Goal: Check status: Check status

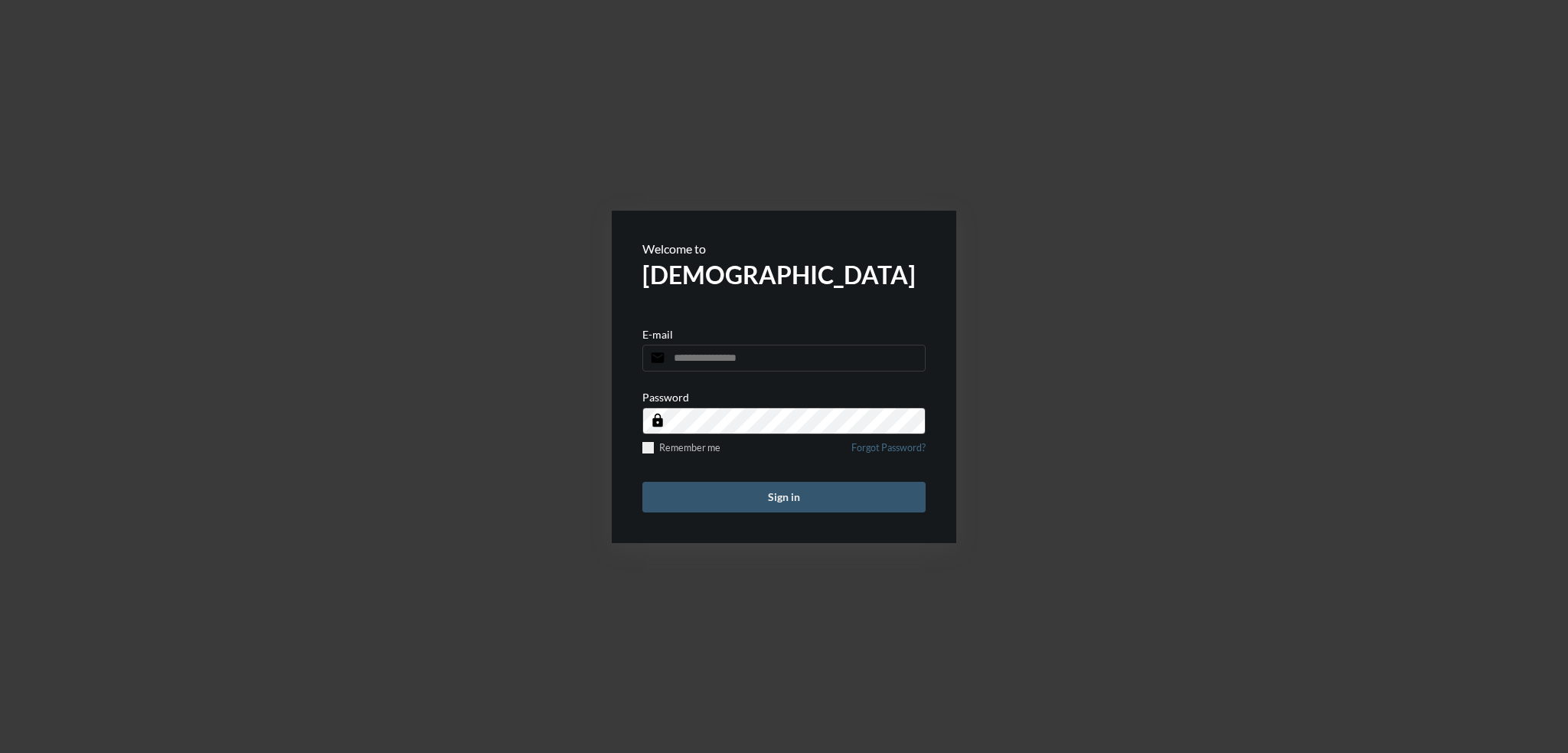
type input "**********"
click at [786, 497] on button "Sign in" at bounding box center [784, 497] width 283 height 31
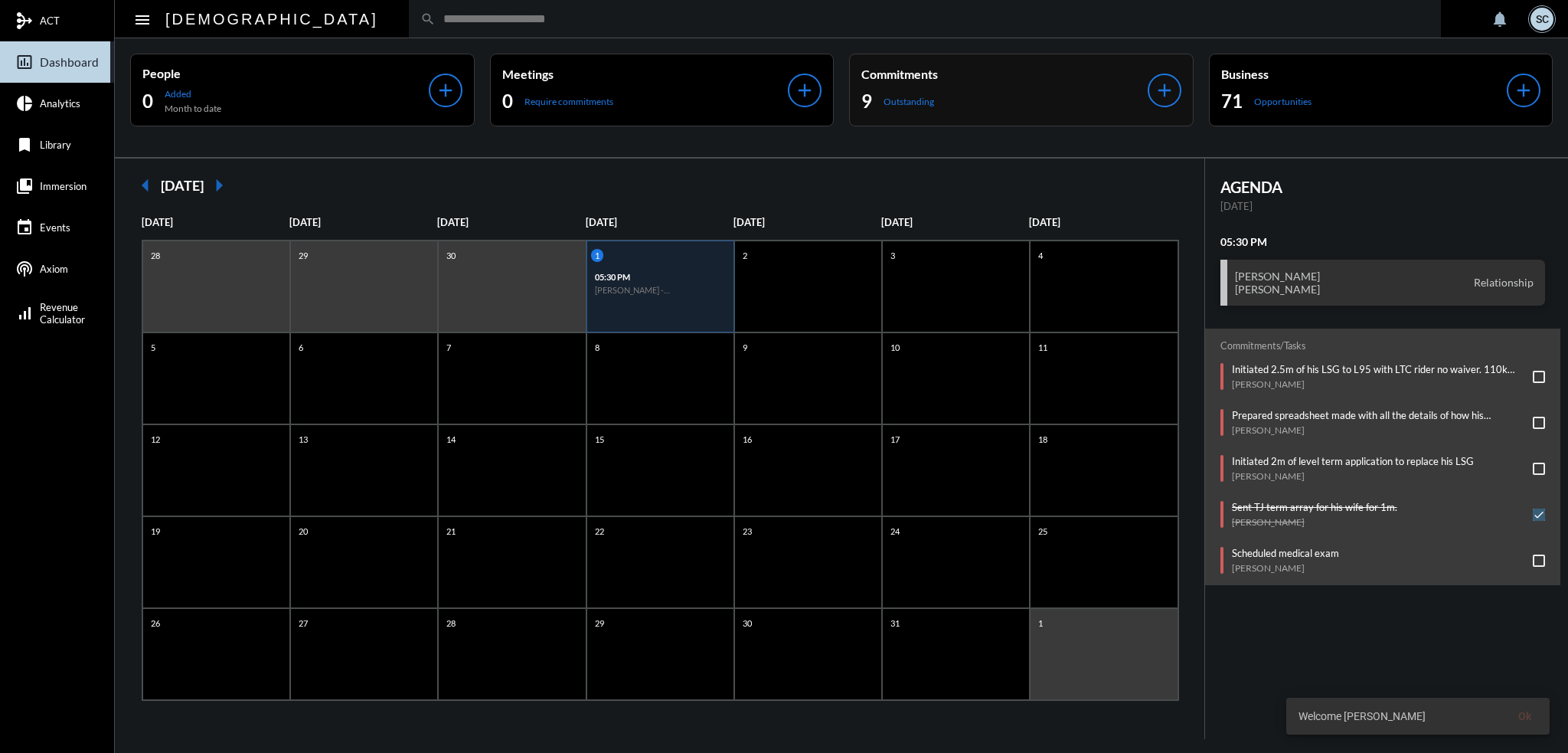
click at [1019, 95] on div "9 Outstanding" at bounding box center [1005, 100] width 287 height 24
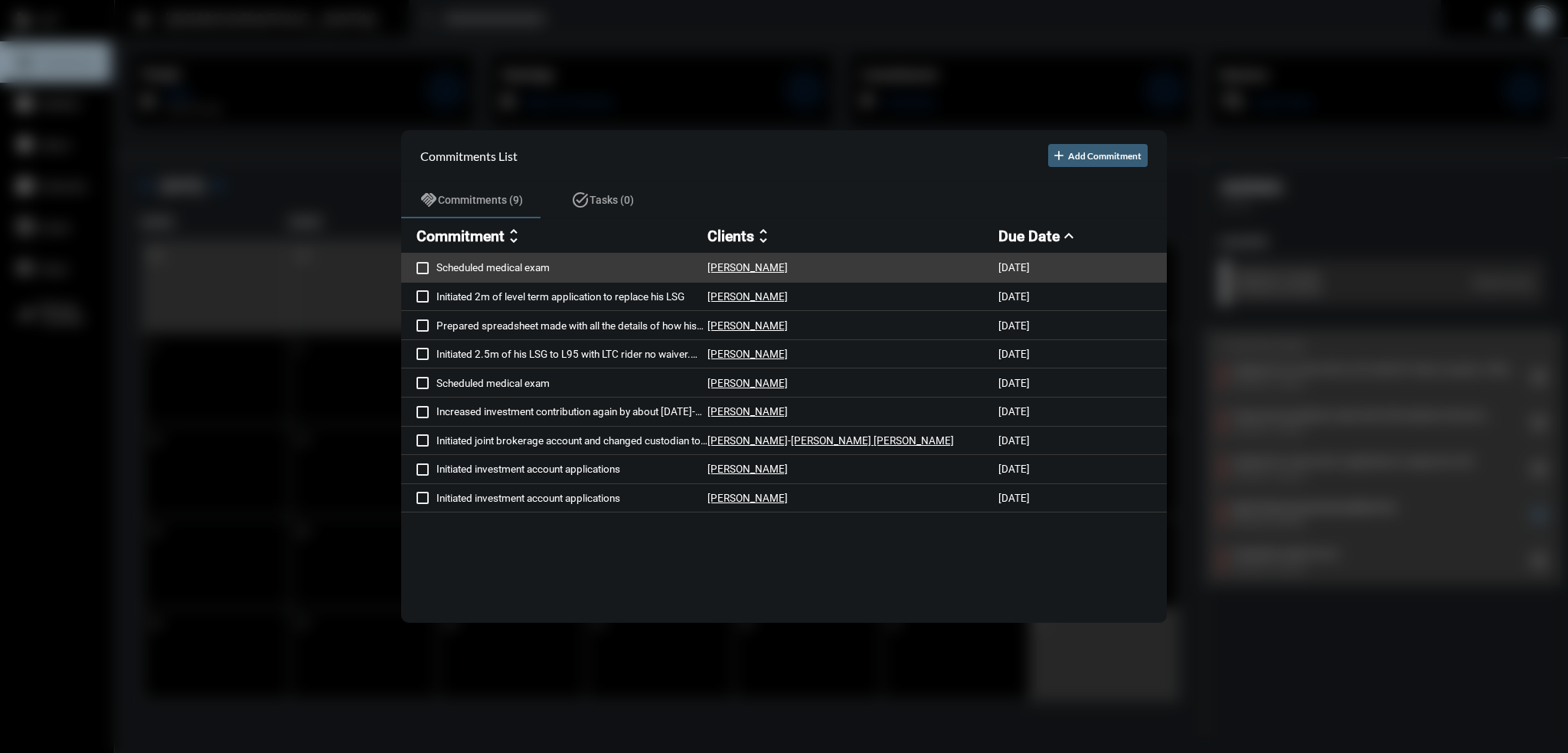
click at [565, 264] on p "Scheduled medical exam" at bounding box center [572, 267] width 271 height 13
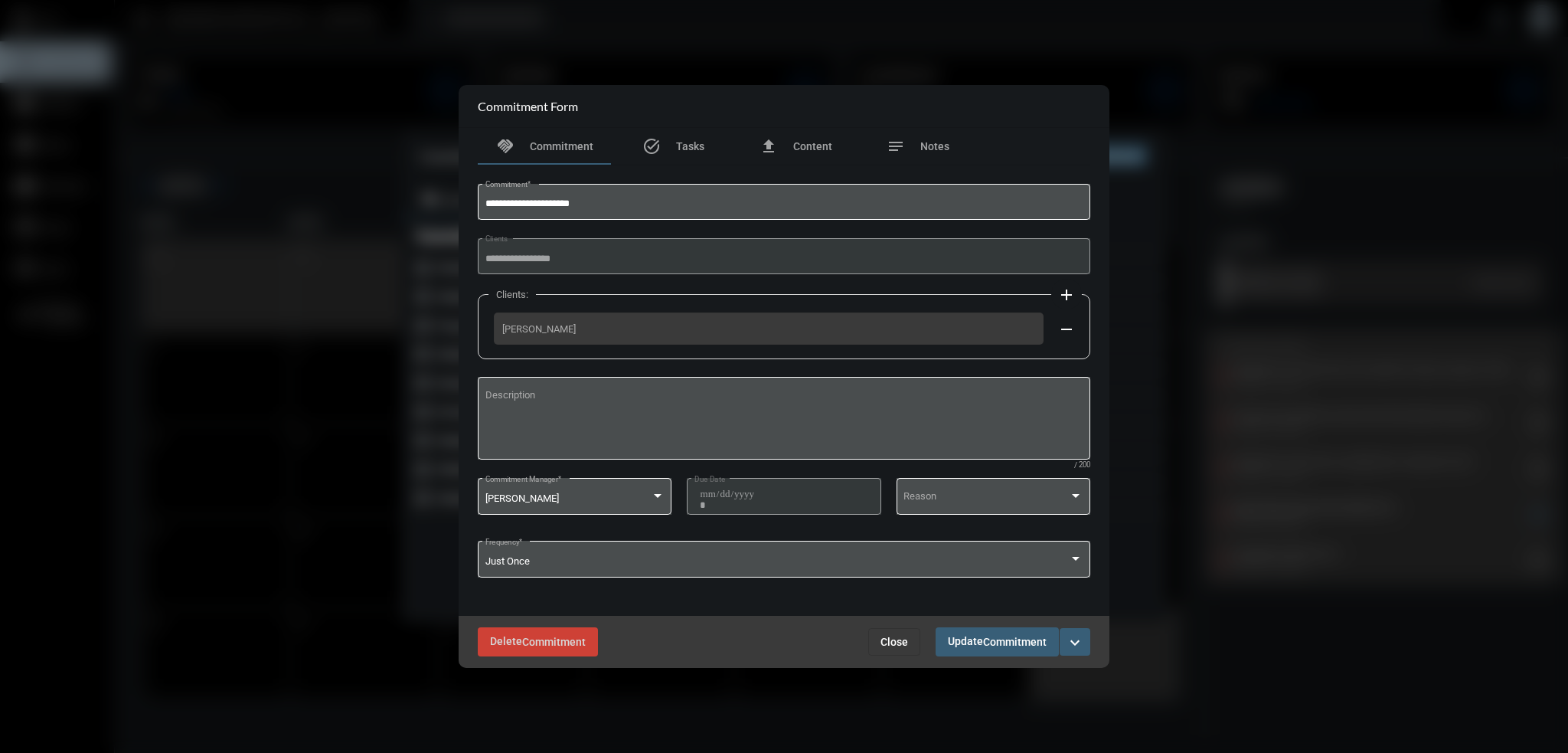
click at [897, 644] on span "Close" at bounding box center [894, 641] width 28 height 13
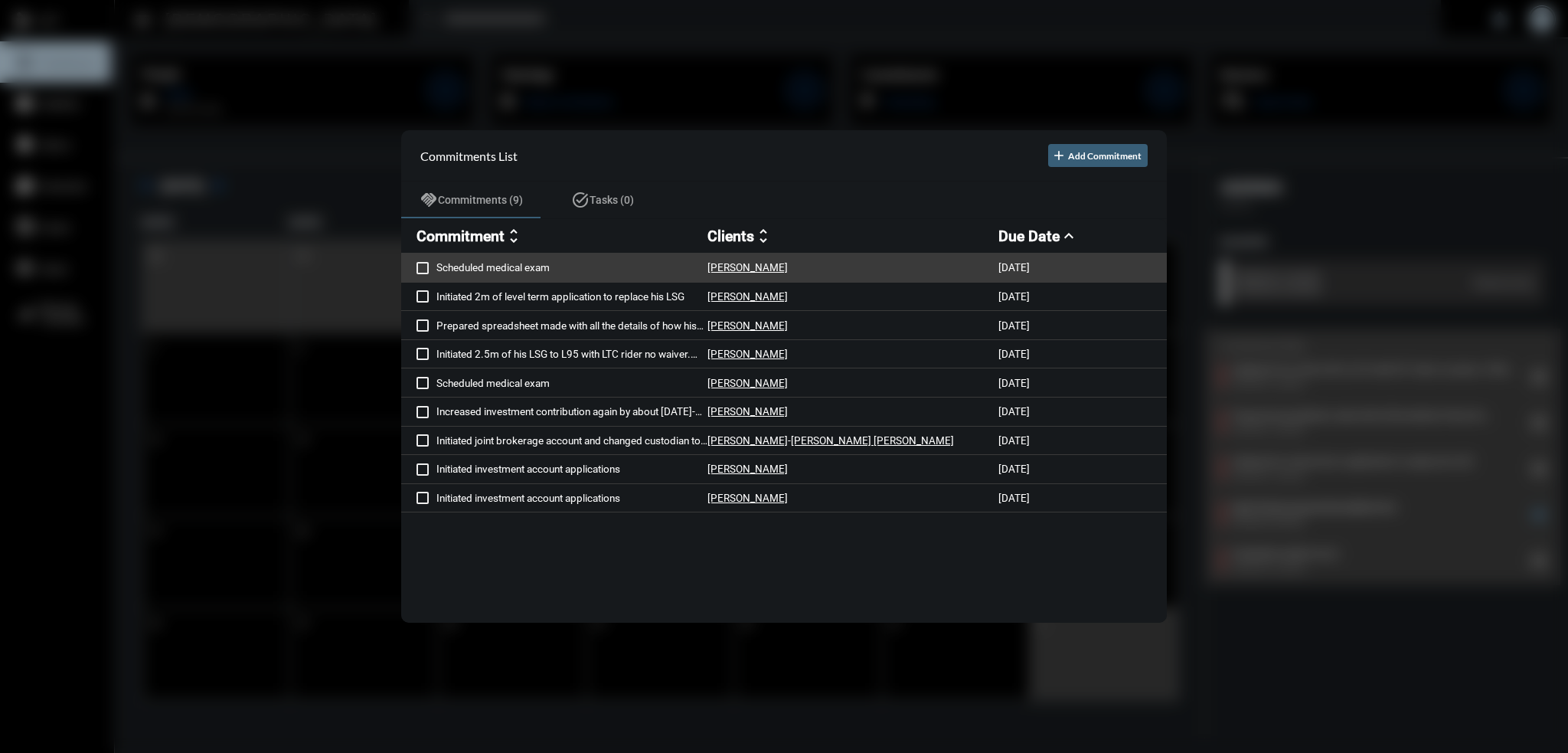
click at [755, 261] on p "[PERSON_NAME]" at bounding box center [748, 267] width 81 height 13
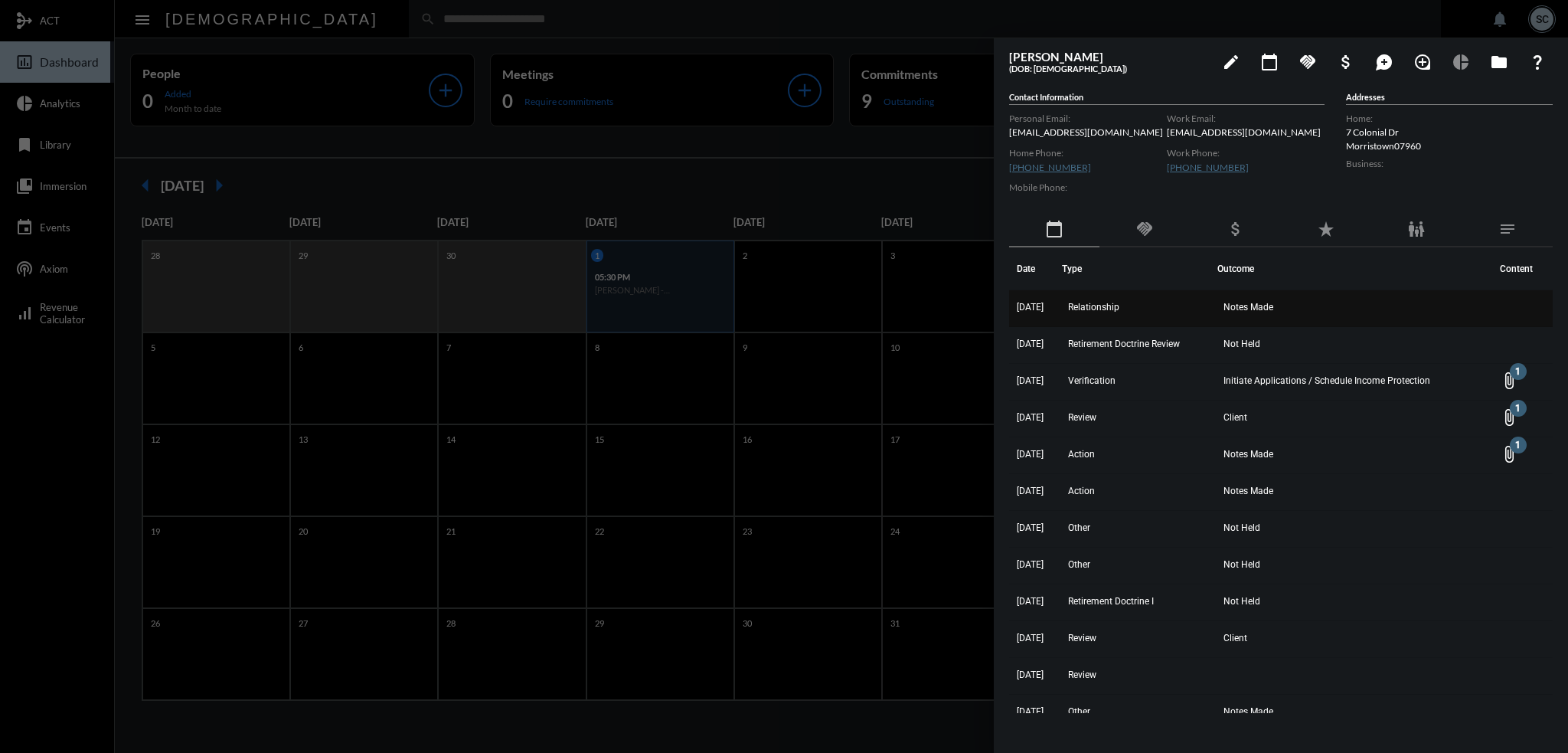
click at [1249, 301] on span "Notes Made" at bounding box center [1248, 306] width 50 height 11
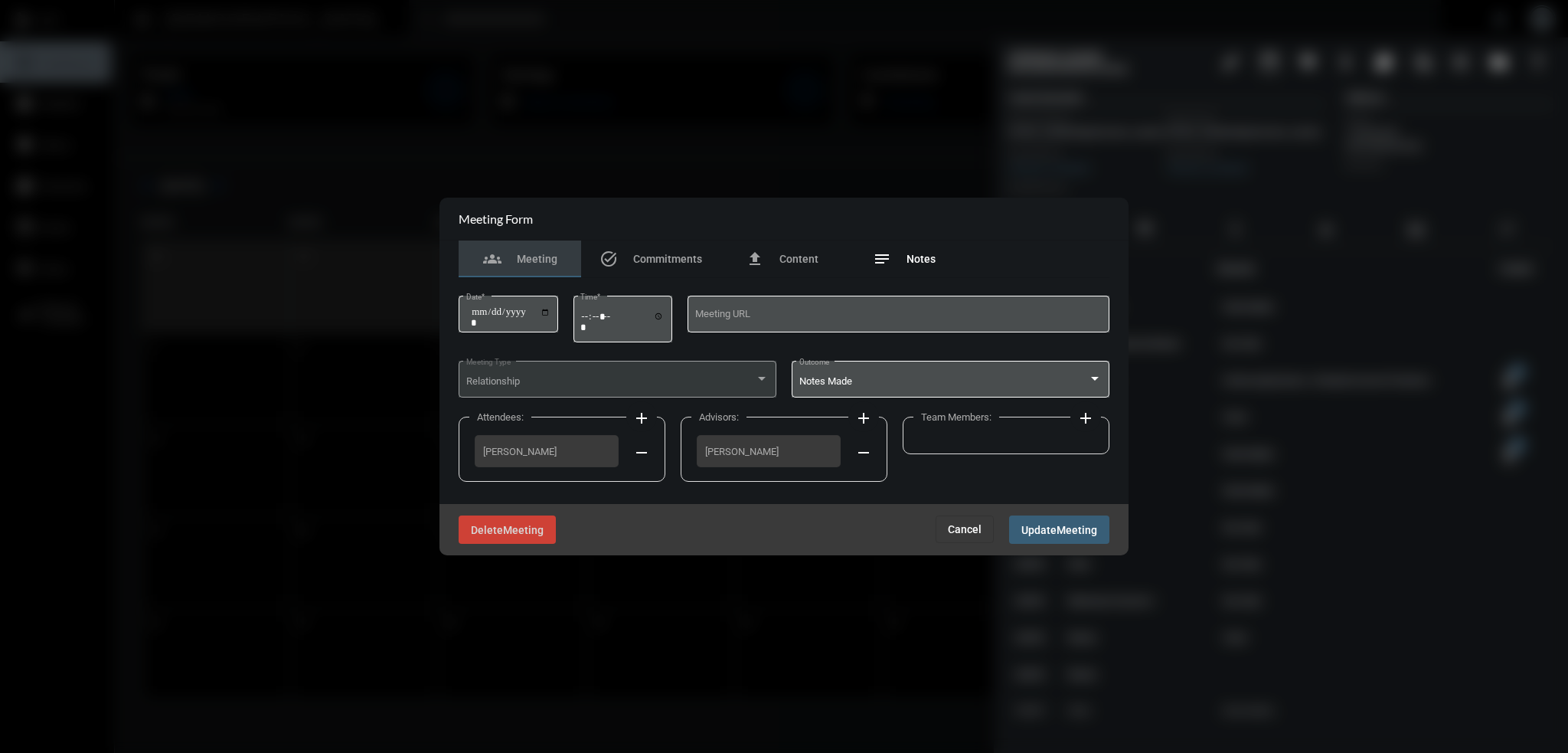
click at [924, 255] on span "Notes" at bounding box center [921, 259] width 29 height 13
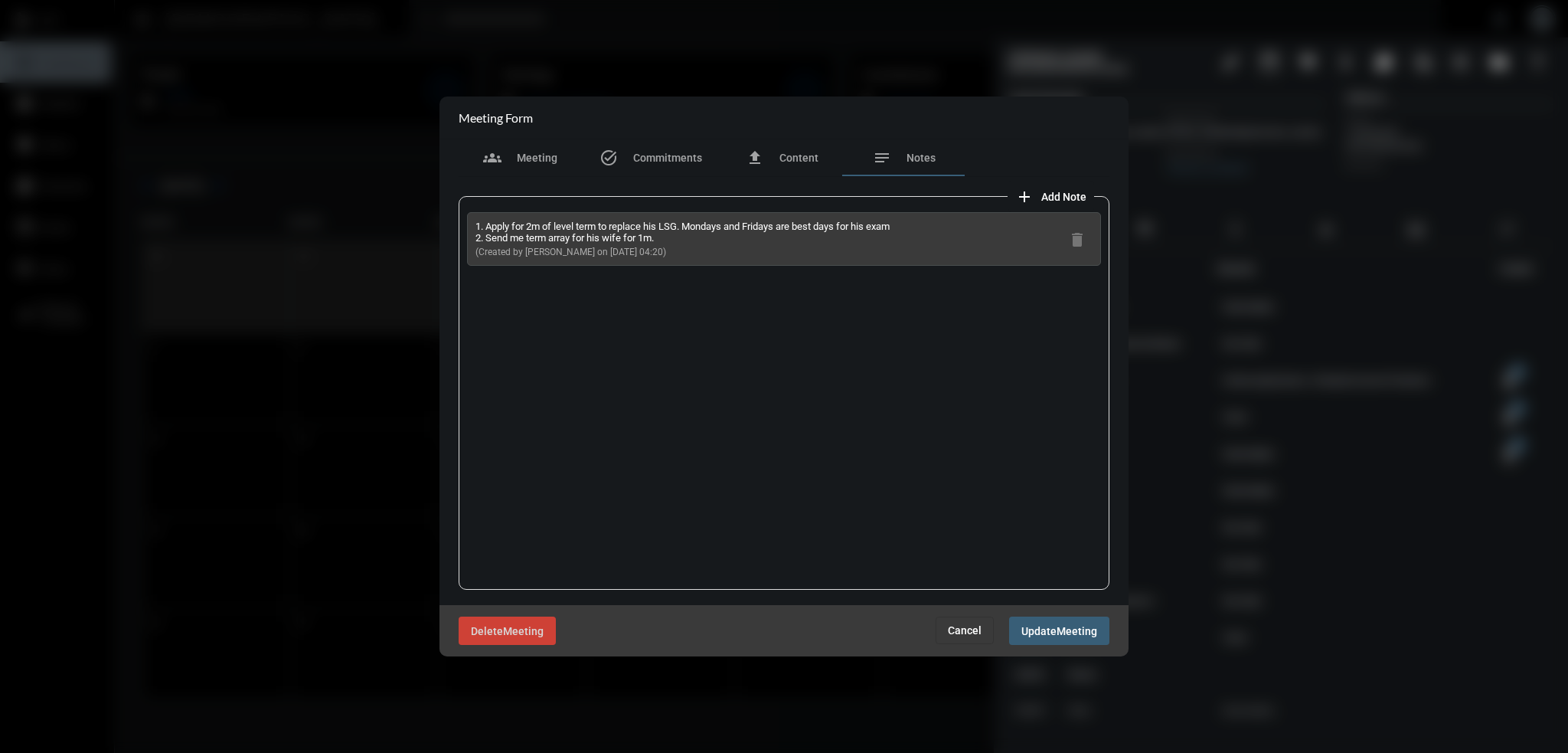
click at [968, 638] on button "Cancel" at bounding box center [964, 630] width 58 height 28
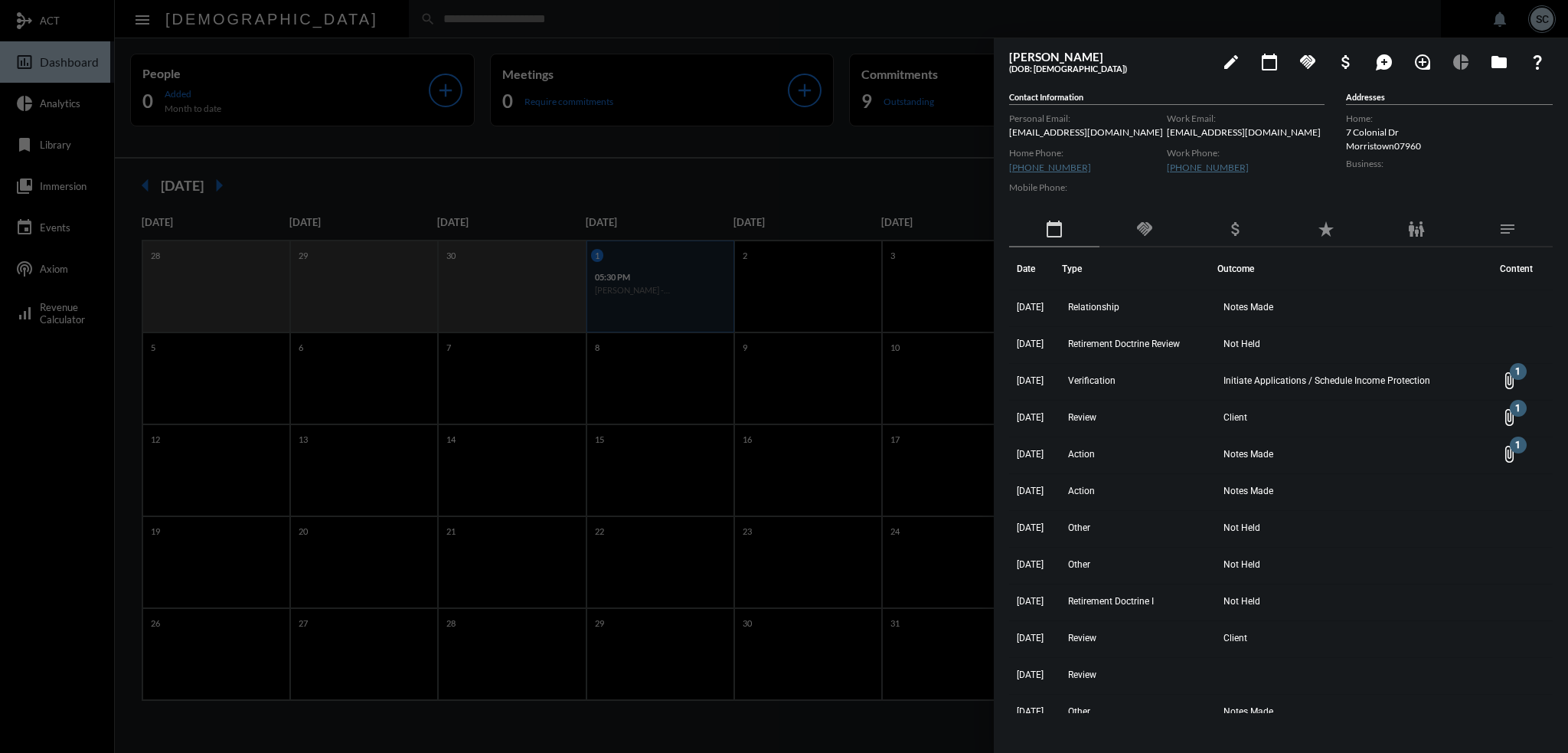
click at [640, 158] on div at bounding box center [784, 376] width 1568 height 753
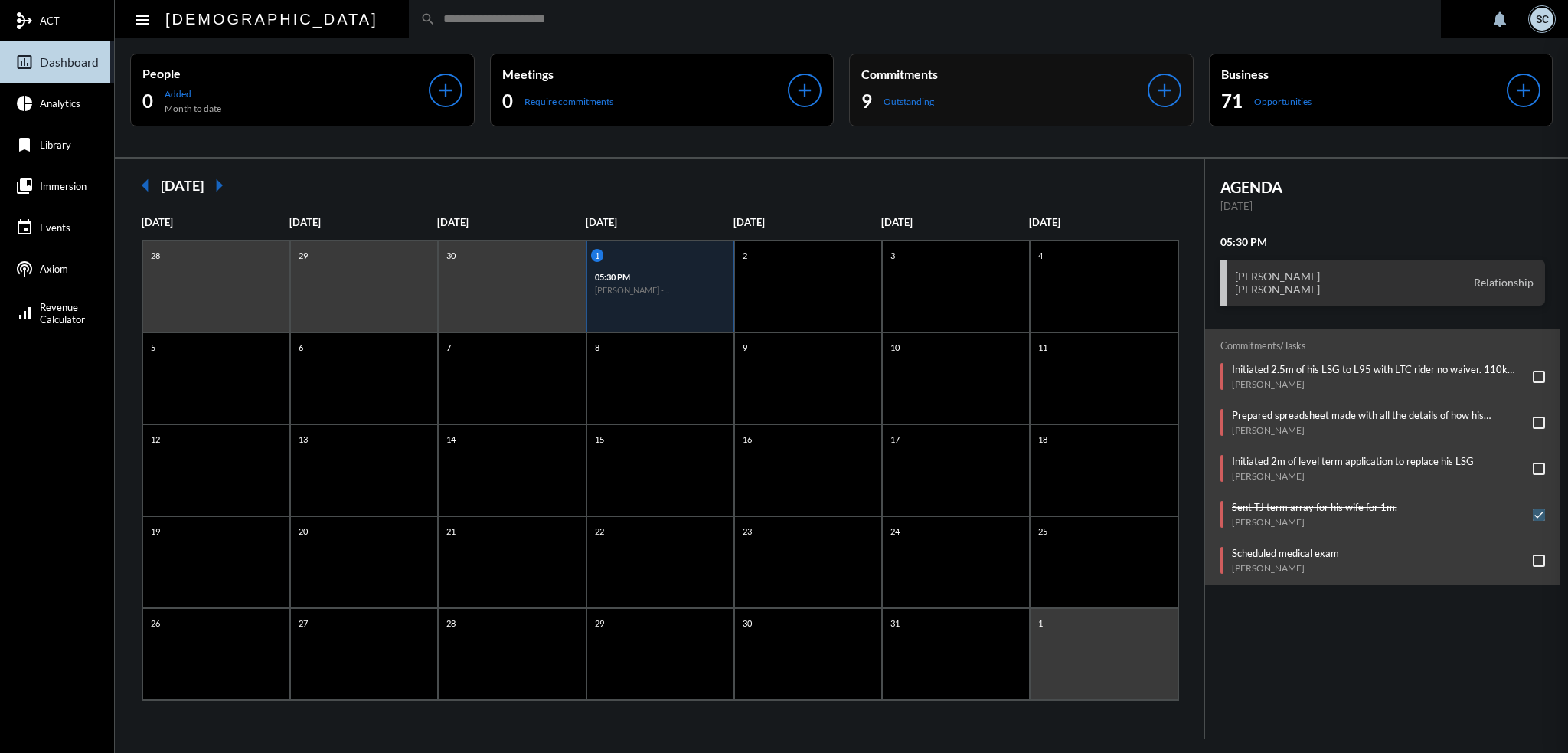
click at [956, 69] on p "Commitments" at bounding box center [1005, 73] width 287 height 14
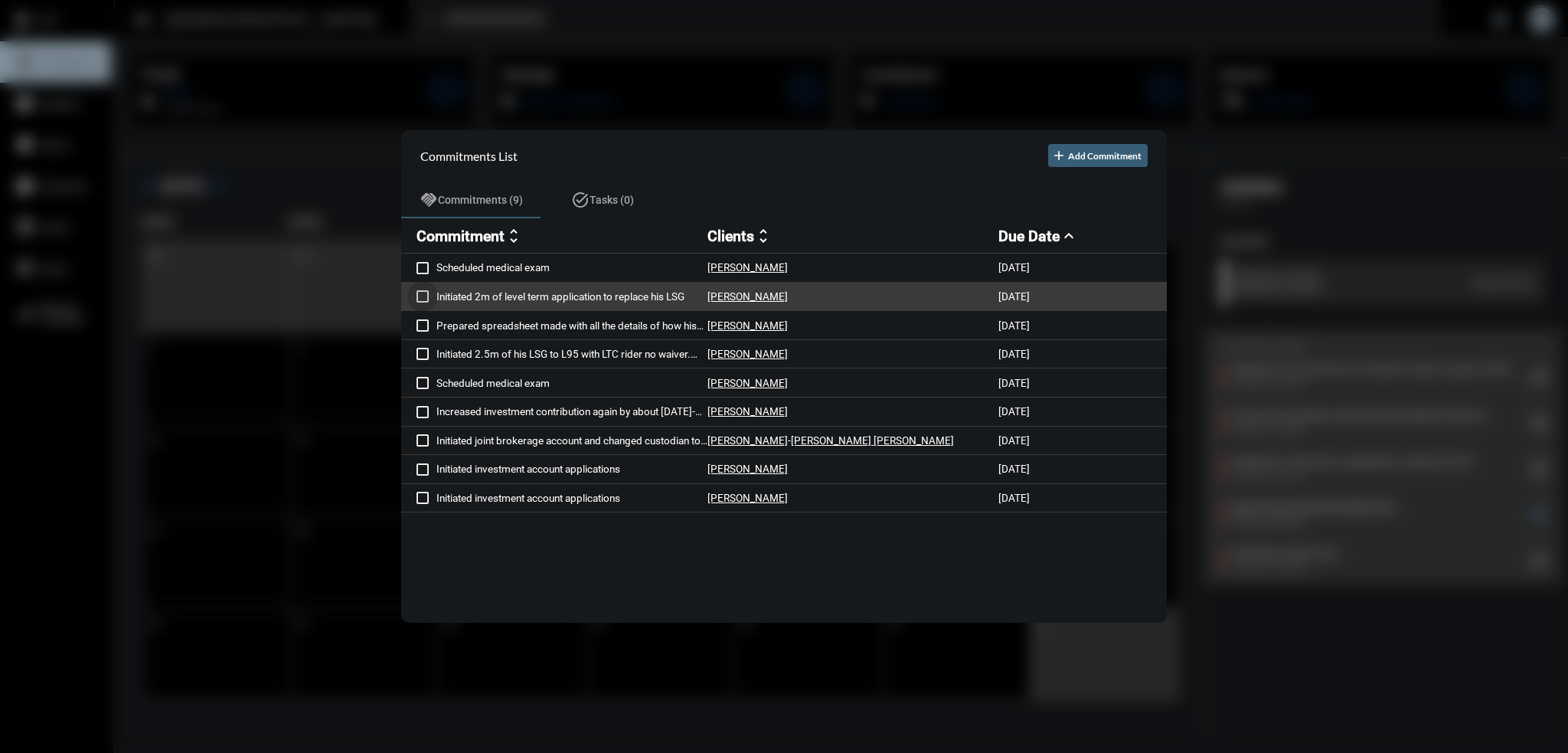
click at [420, 296] on span at bounding box center [423, 297] width 13 height 13
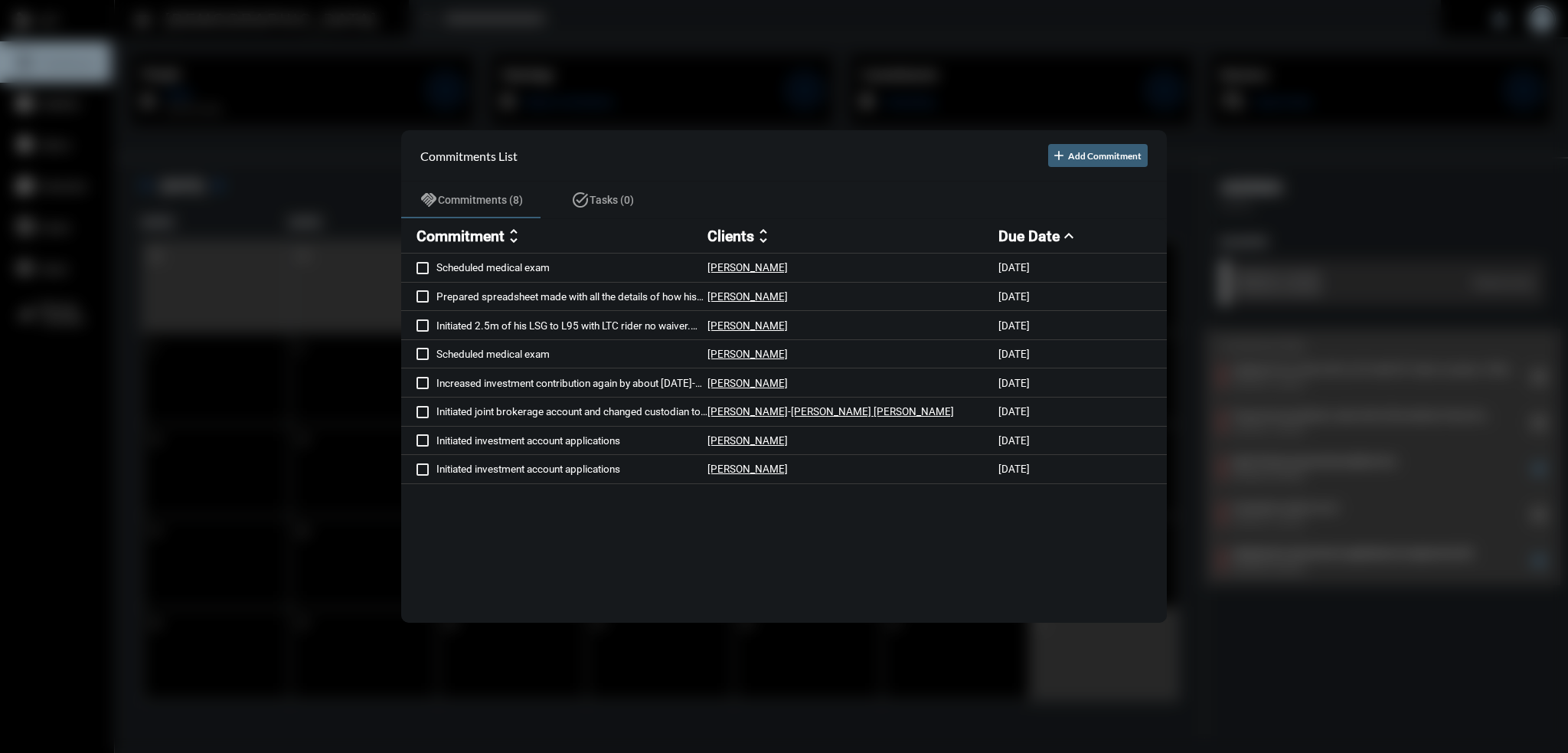
click at [707, 20] on div at bounding box center [784, 376] width 1568 height 753
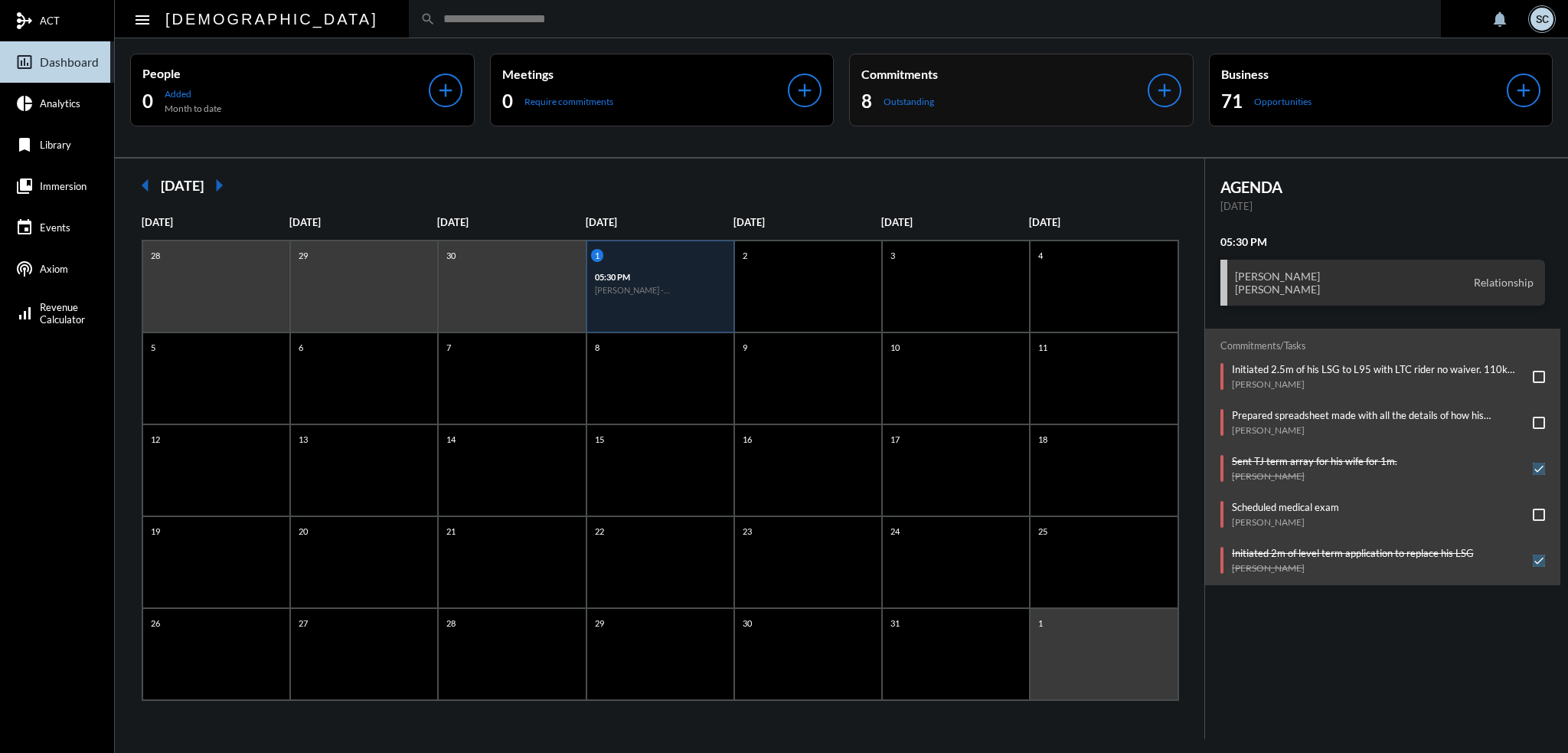
click at [1021, 88] on div "Commitments 8 Outstanding" at bounding box center [1005, 90] width 287 height 47
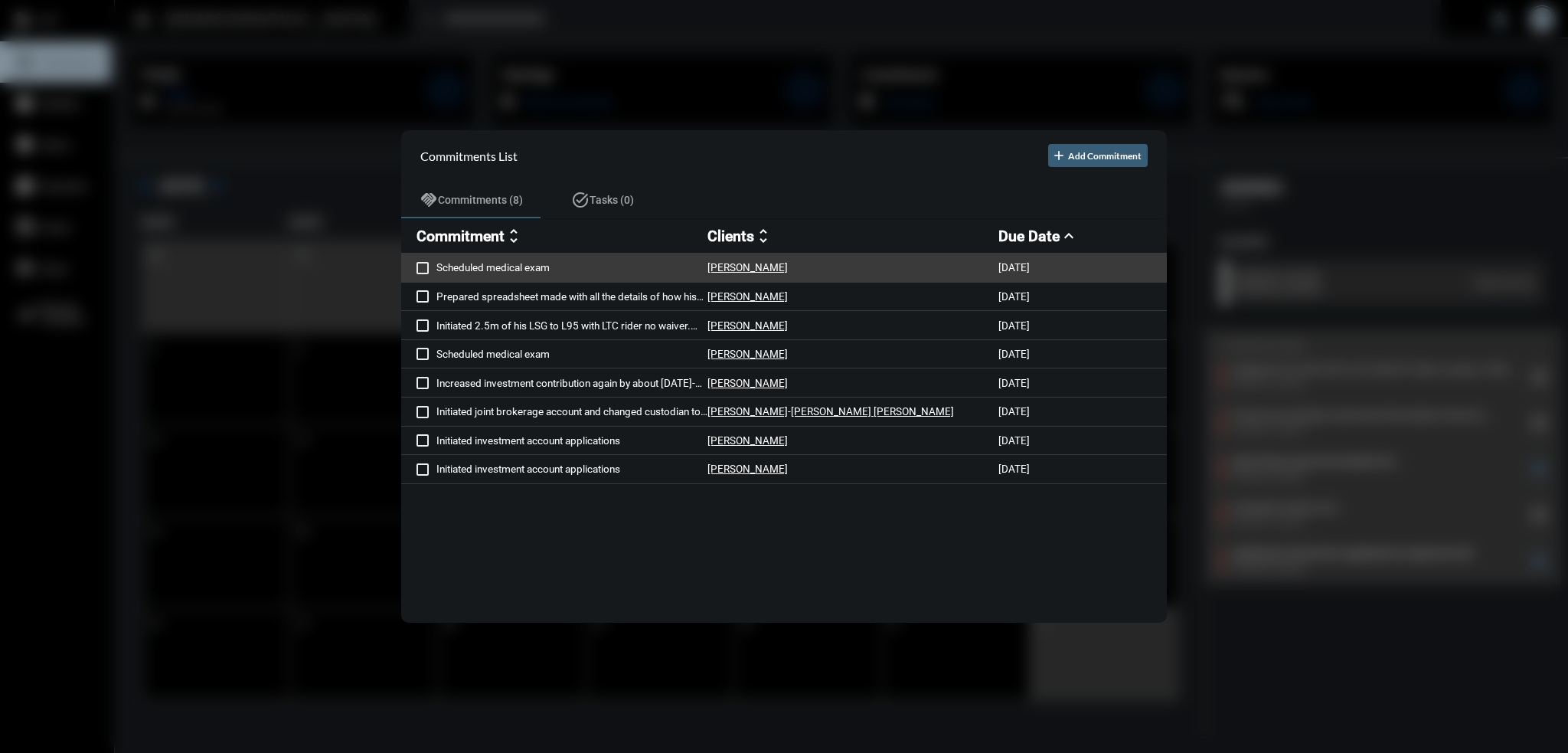
click at [586, 263] on p "Scheduled medical exam" at bounding box center [572, 267] width 271 height 13
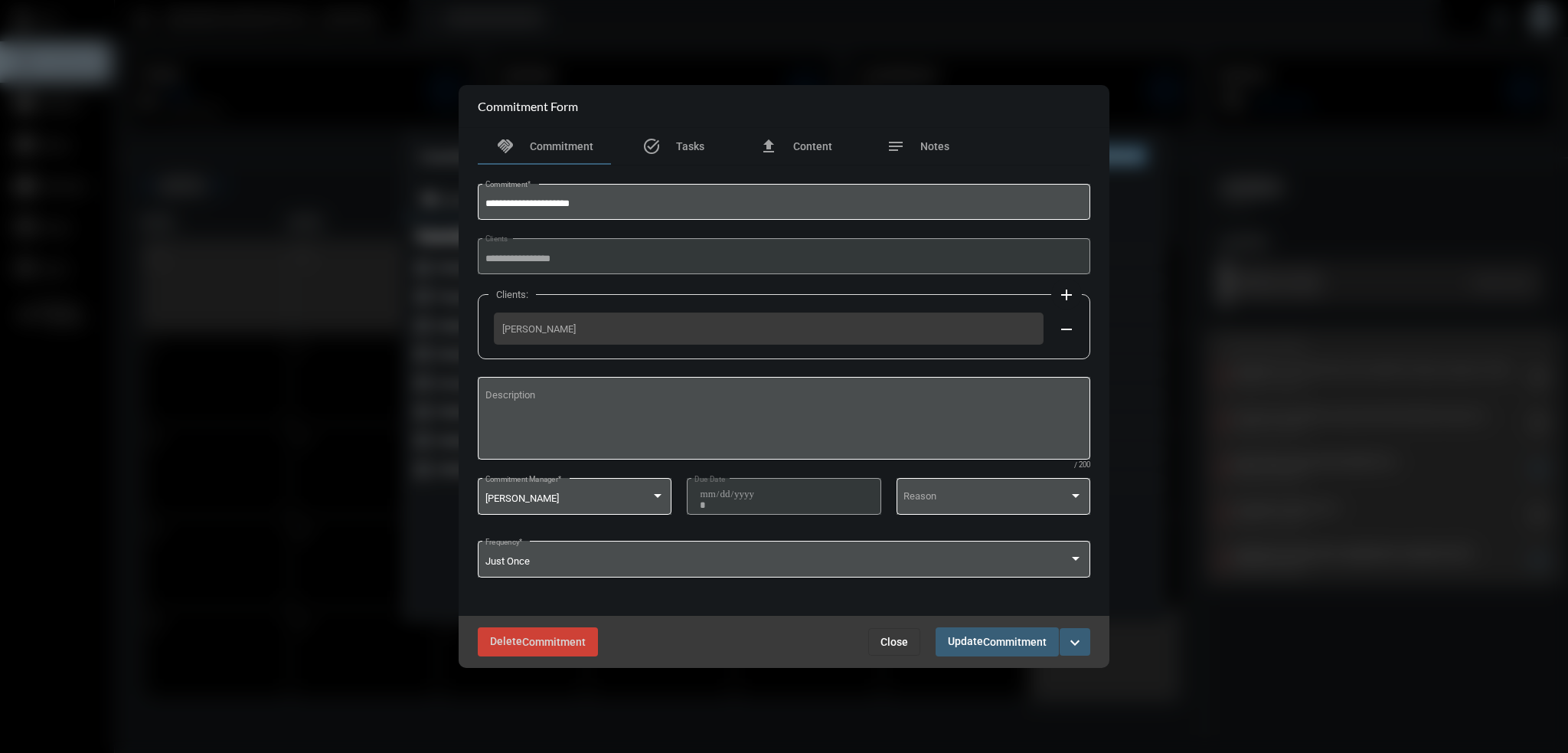
click at [898, 651] on button "Close" at bounding box center [894, 641] width 52 height 28
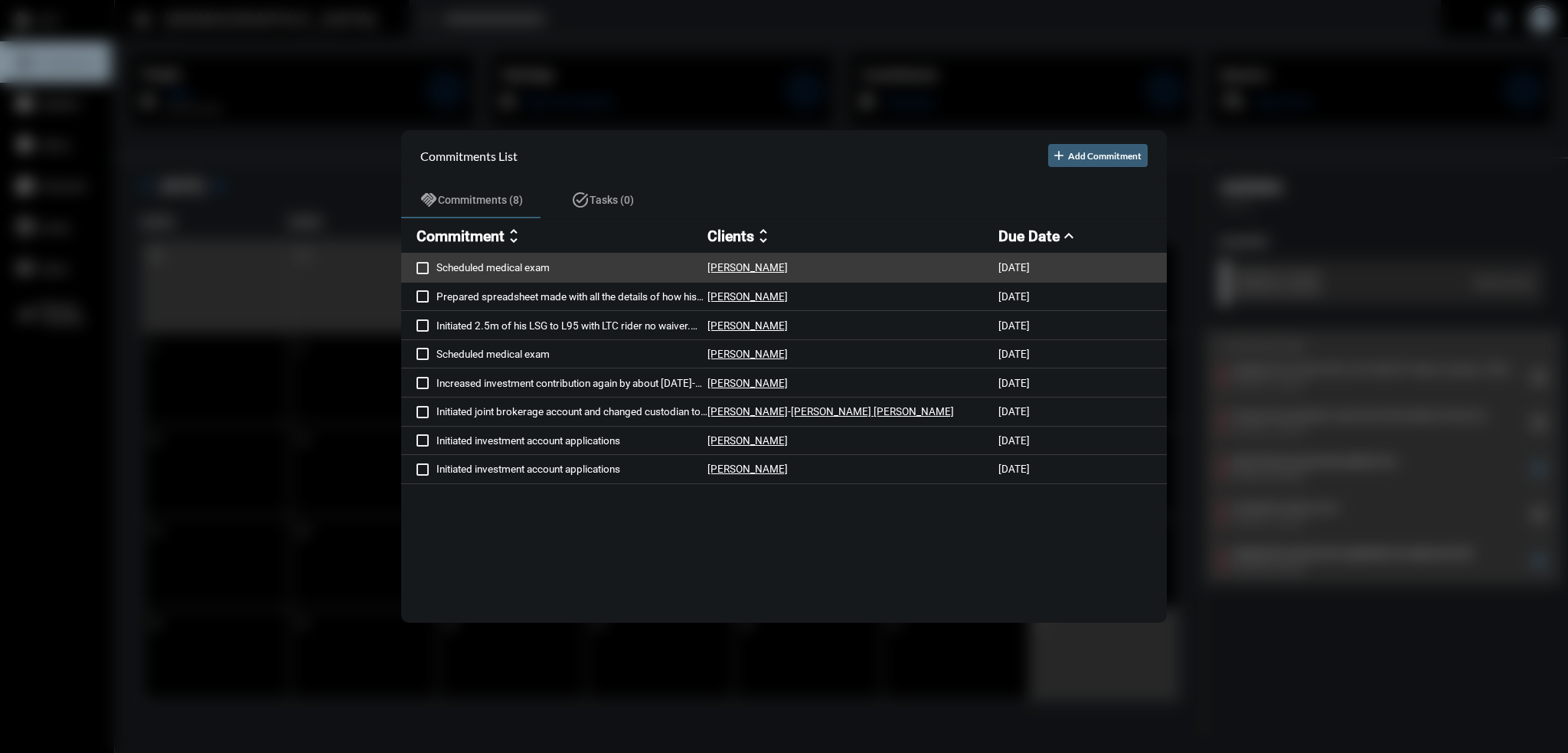
click at [745, 269] on p "[PERSON_NAME]" at bounding box center [748, 267] width 81 height 13
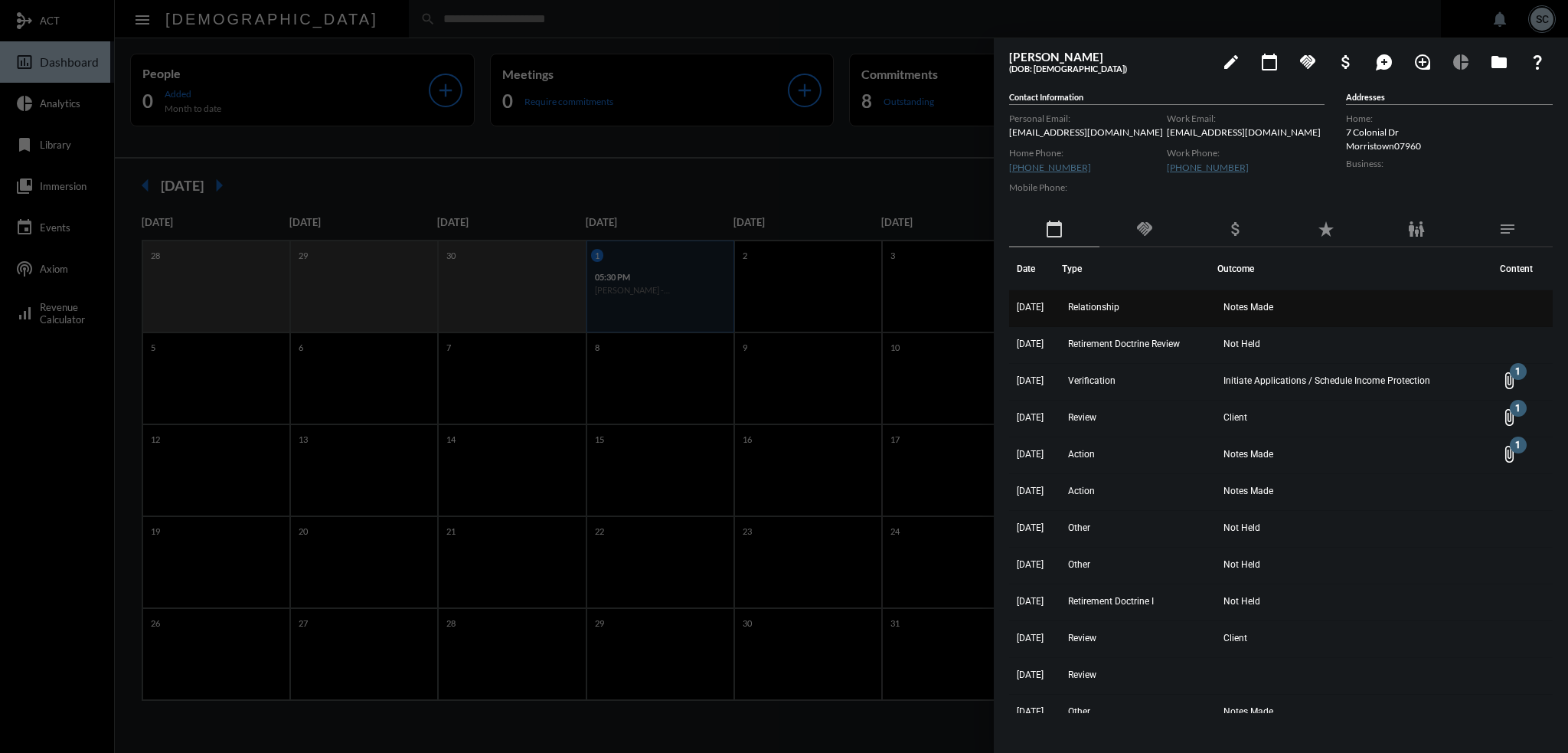
click at [1273, 309] on span "Notes Made" at bounding box center [1248, 306] width 50 height 11
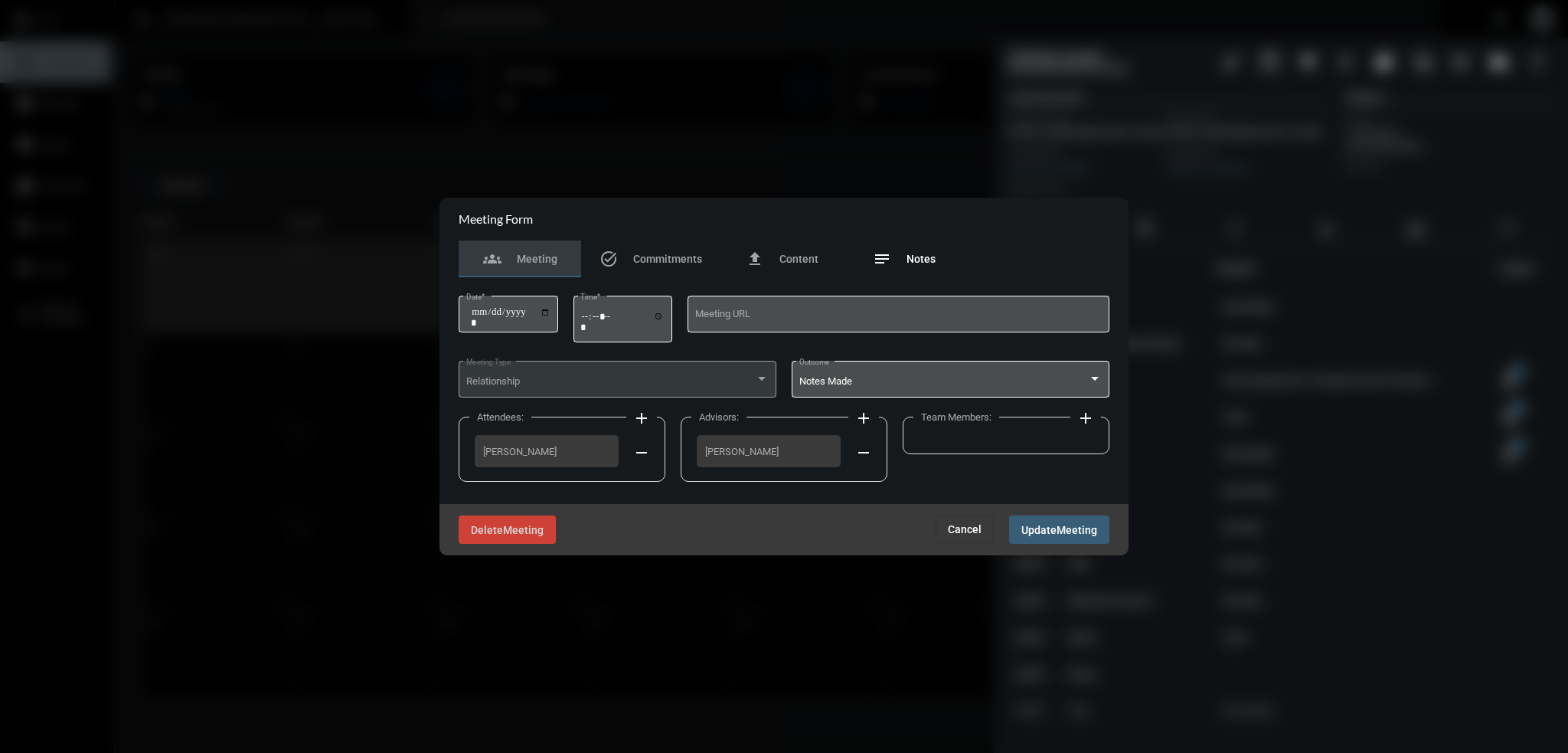
click at [917, 257] on span "Notes" at bounding box center [921, 259] width 29 height 13
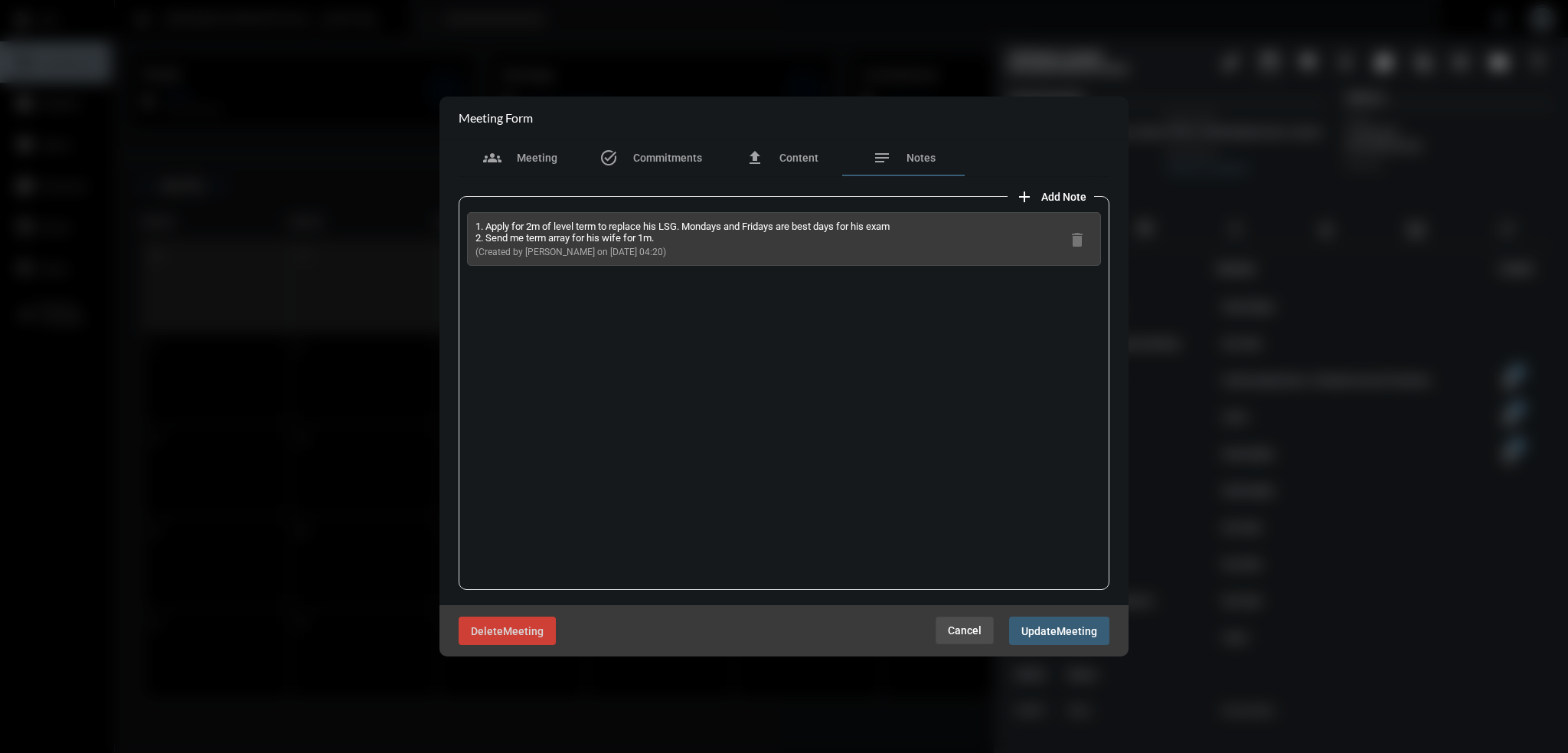
click at [979, 628] on span "Cancel" at bounding box center [964, 630] width 34 height 13
